Goal: Information Seeking & Learning: Learn about a topic

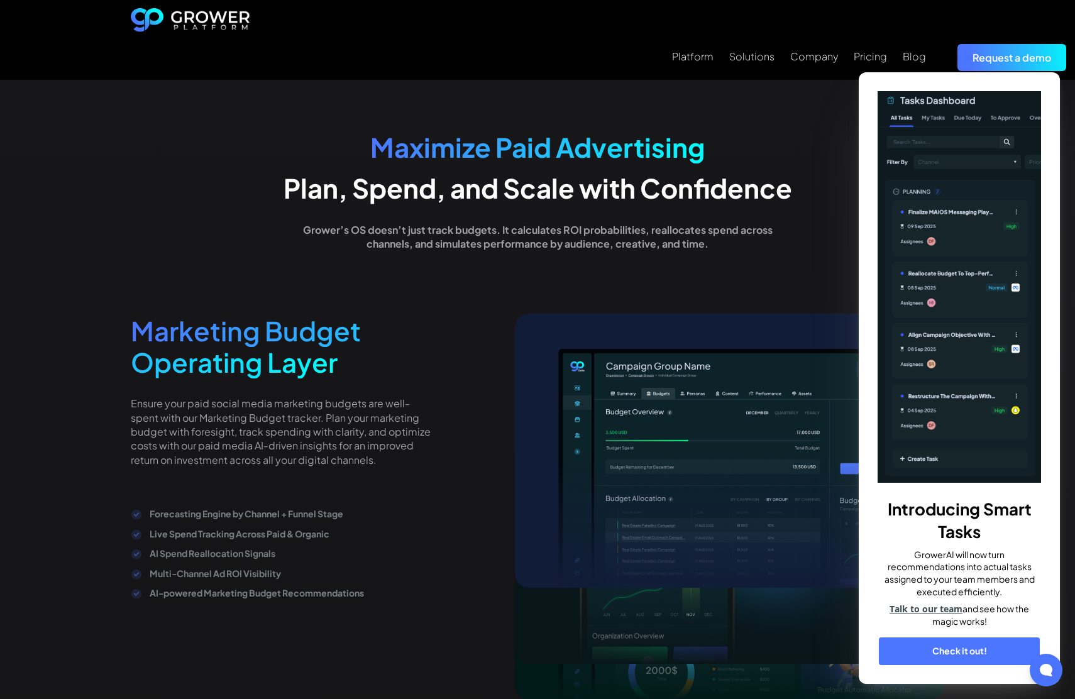
scroll to position [2559, 0]
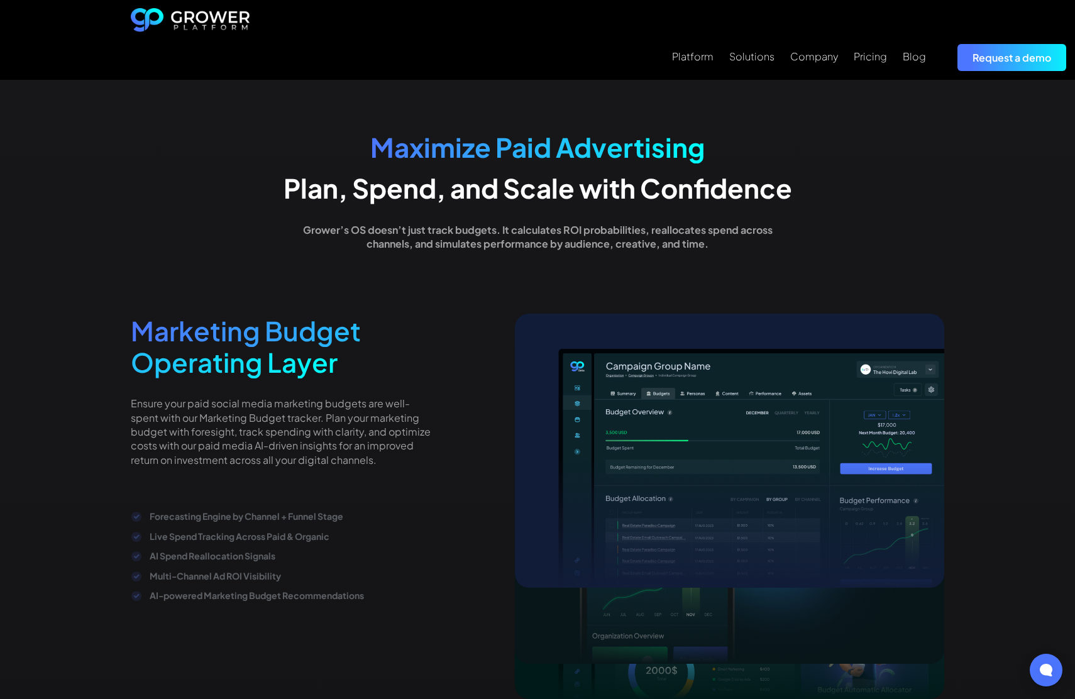
scroll to position [2559, 0]
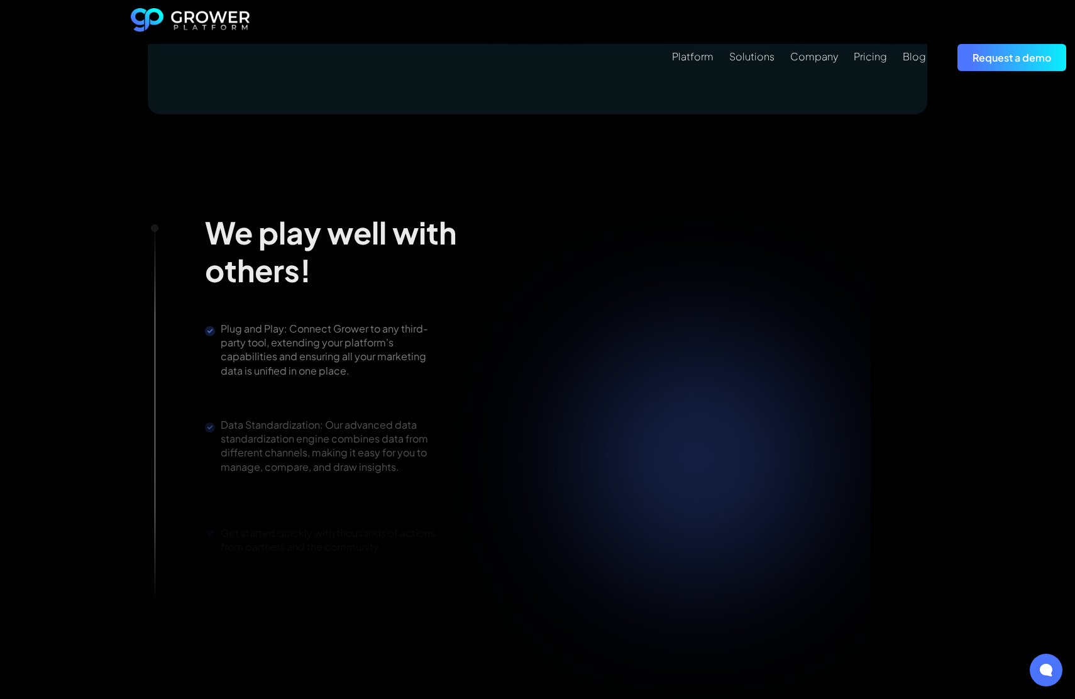
scroll to position [2559, 0]
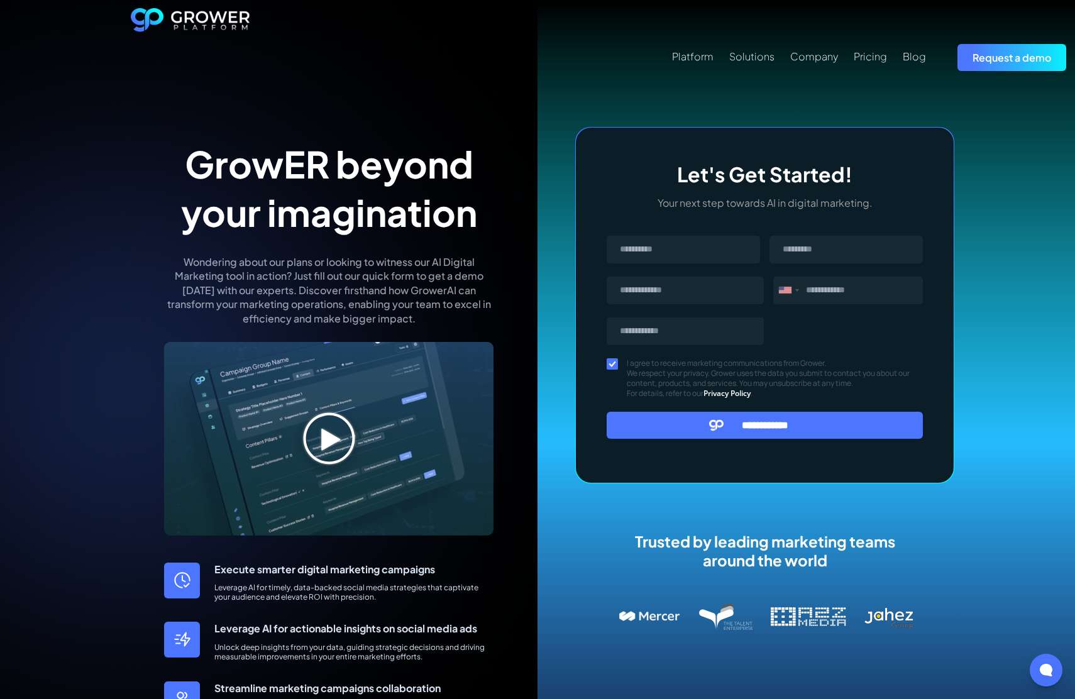
scroll to position [505, 0]
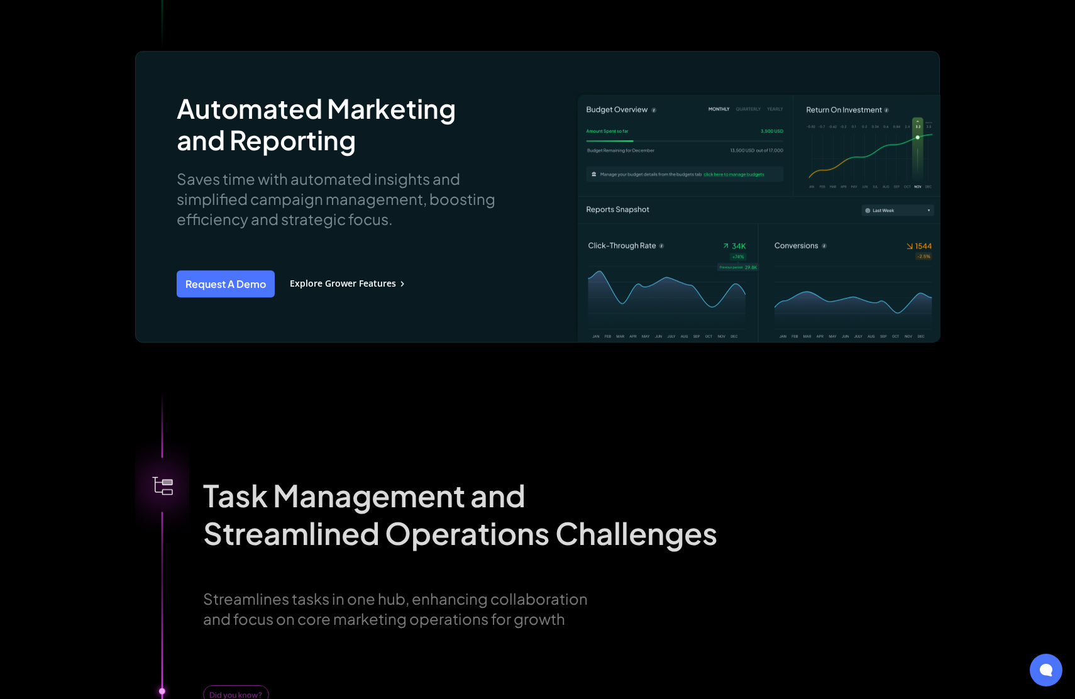
scroll to position [2691, 0]
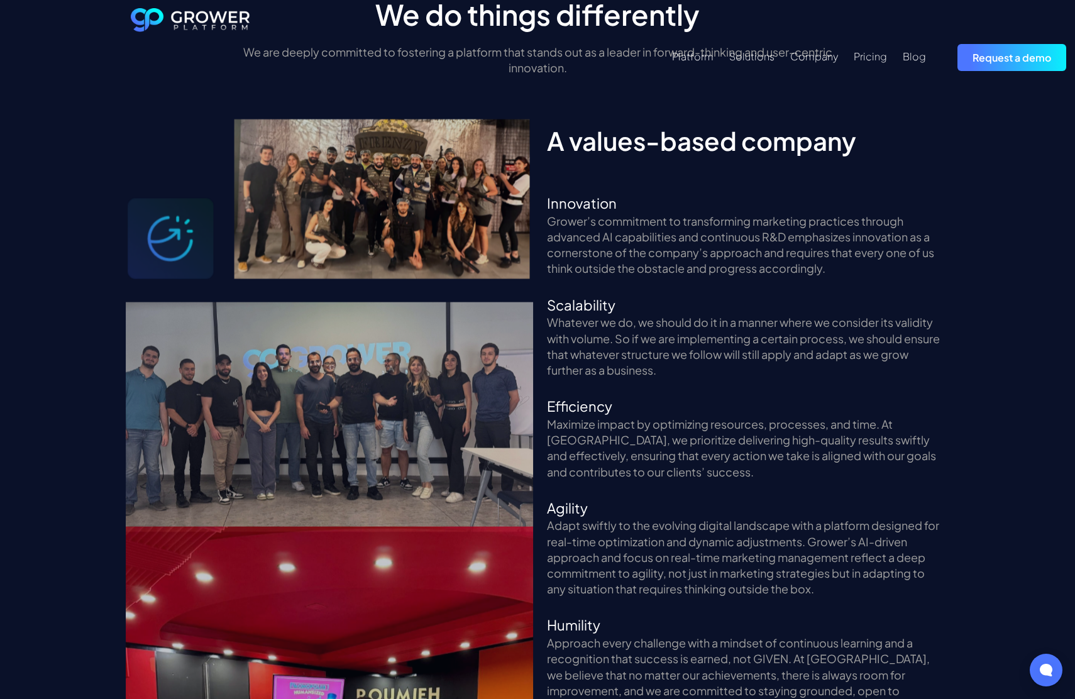
scroll to position [2559, 0]
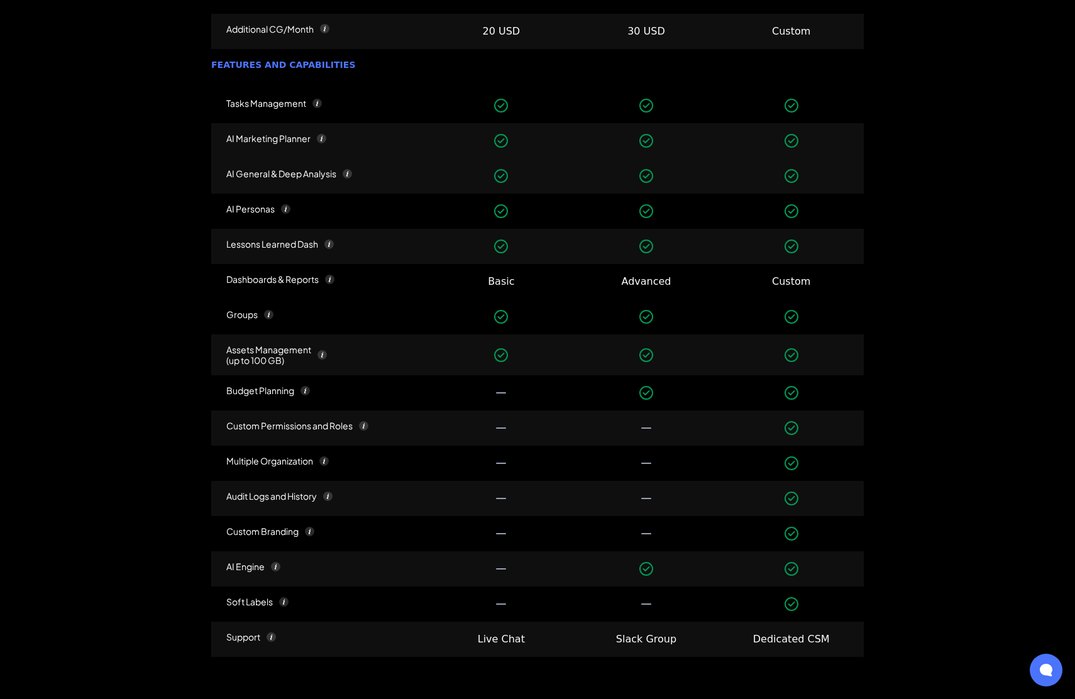
scroll to position [1737, 0]
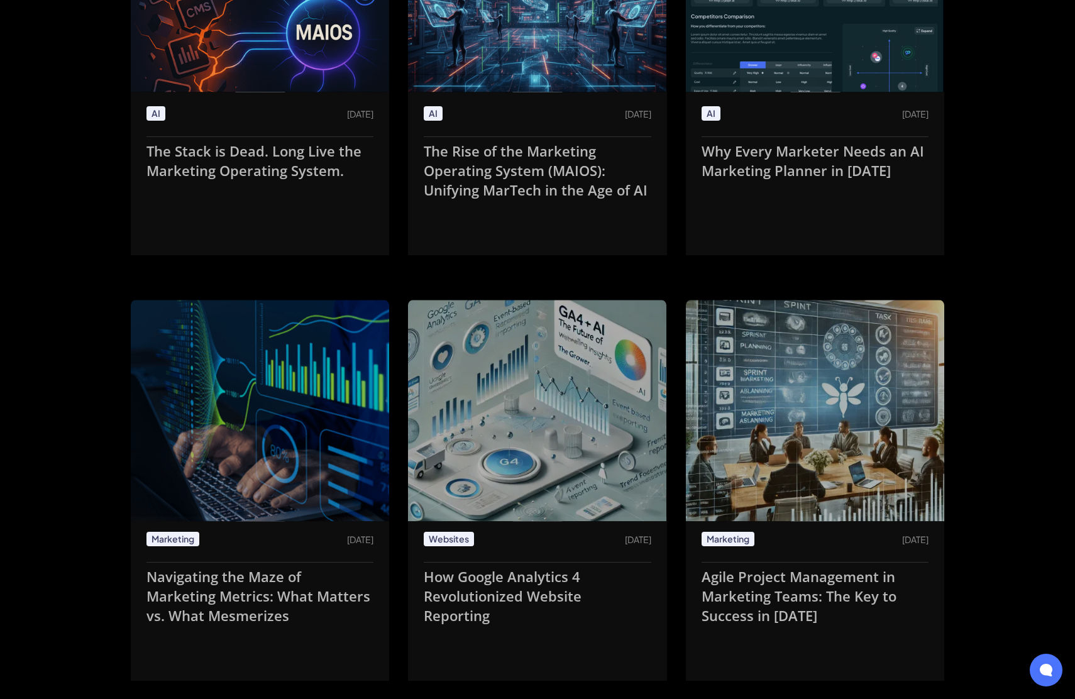
scroll to position [2603, 0]
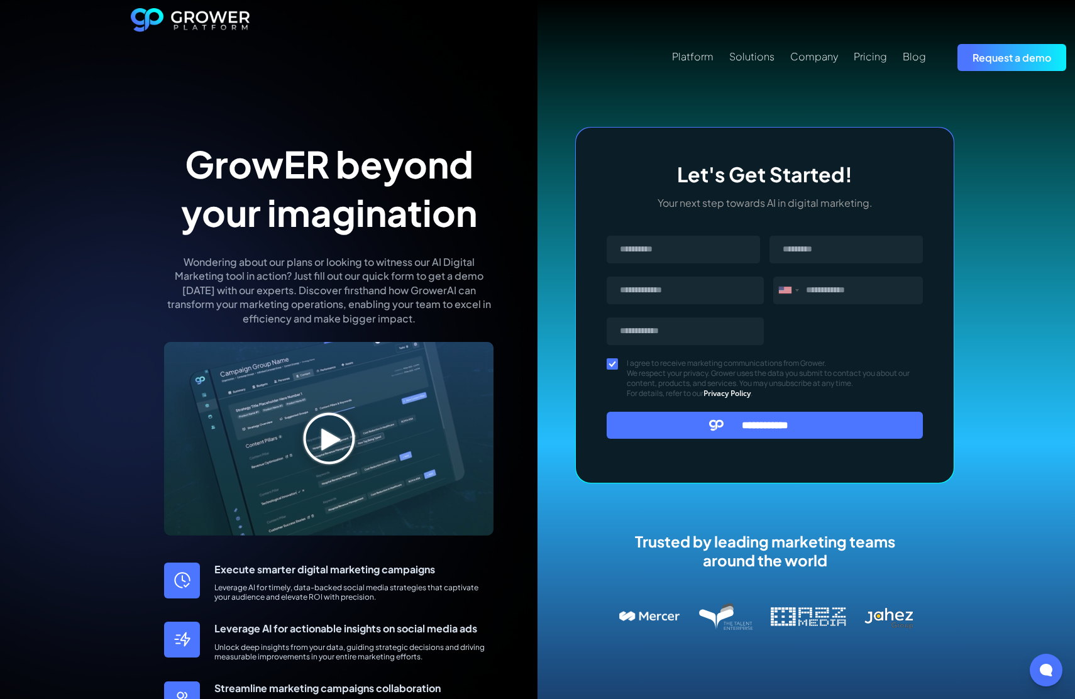
scroll to position [505, 0]
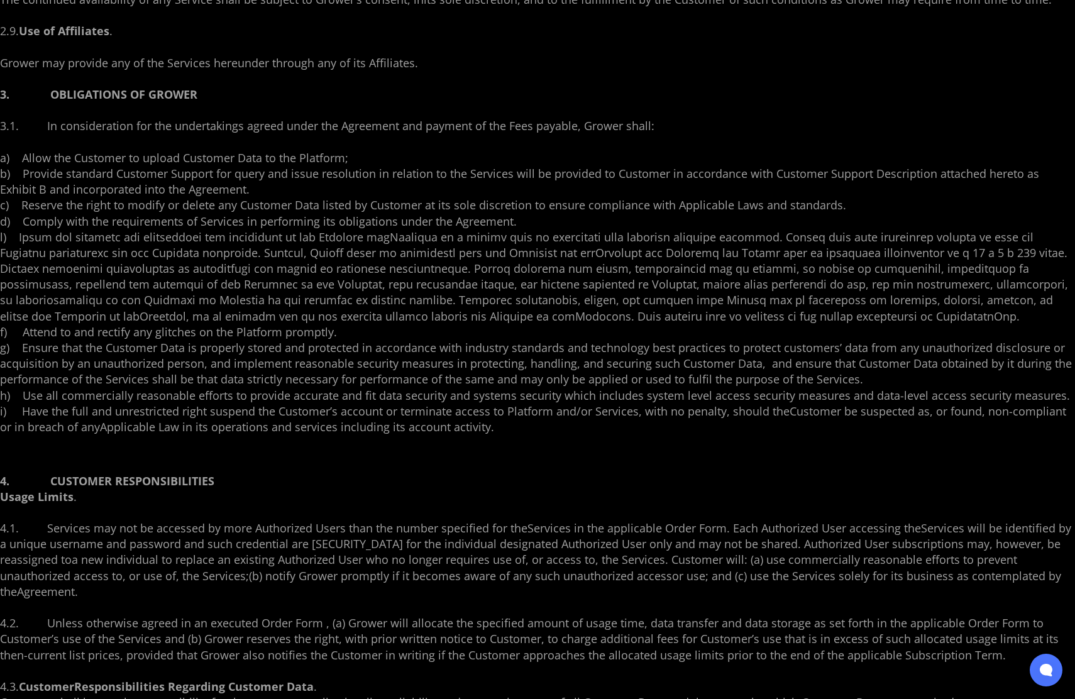
scroll to position [2691, 0]
